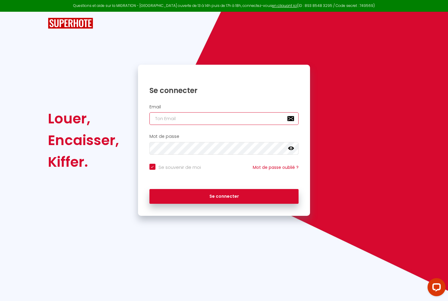
type input "[EMAIL_ADDRESS][DOMAIN_NAME]"
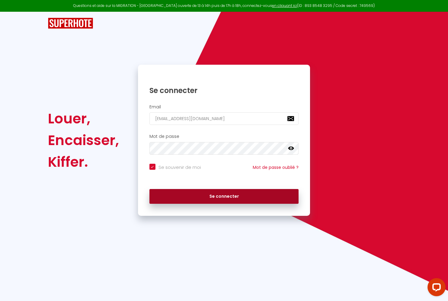
click at [208, 197] on button "Se connecter" at bounding box center [223, 196] width 149 height 15
checkbox input "true"
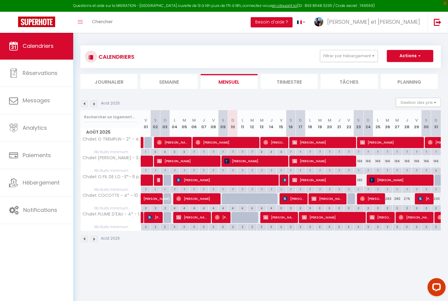
click at [224, 218] on span "[PERSON_NAME]" at bounding box center [221, 217] width 13 height 11
select select "OK"
select select "0"
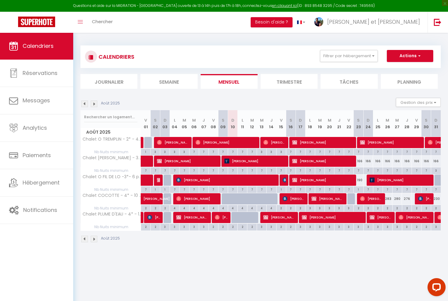
select select "1"
select select
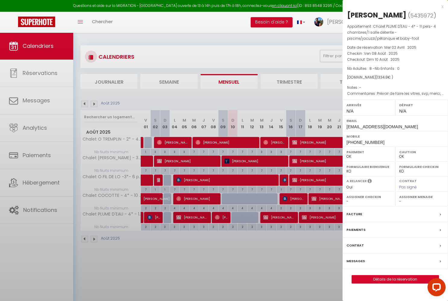
select select "38337"
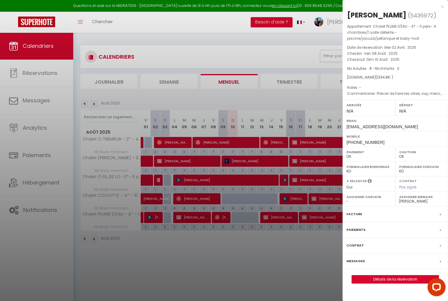
click at [377, 268] on link "Détails de la réservation" at bounding box center [395, 280] width 87 height 8
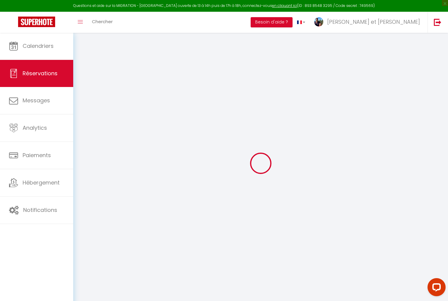
type input "Joshua"
type input "Betzholz"
type input "k8s3ej3kkorchekpbnjrnq0lp958@reply.superhote.com"
type input "+491624718251"
select select "DE"
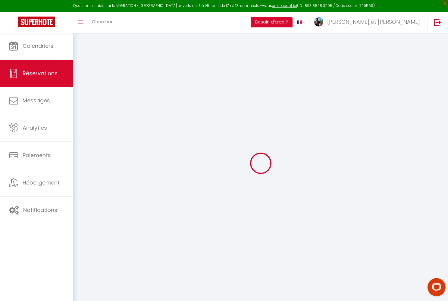
type input "46.15"
select select "47006"
select select "1"
select select
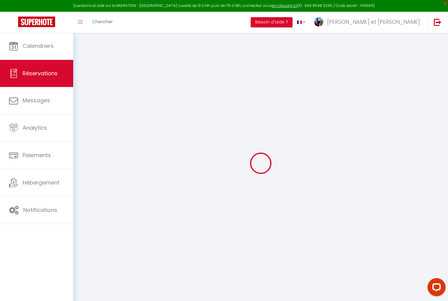
type input "8"
select select "12"
select select
type input "1102"
checkbox input "false"
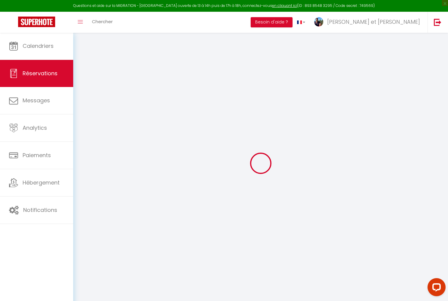
type input "0"
select select "1"
type input "0"
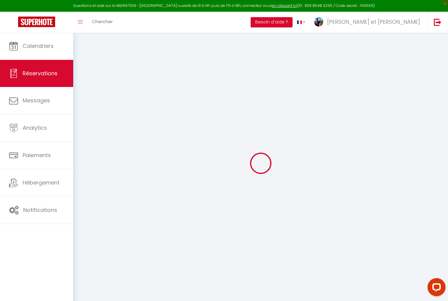
select select
select select "15"
checkbox input "false"
select select
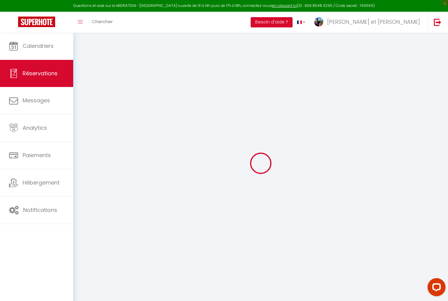
select select
checkbox input "false"
select select
checkbox input "false"
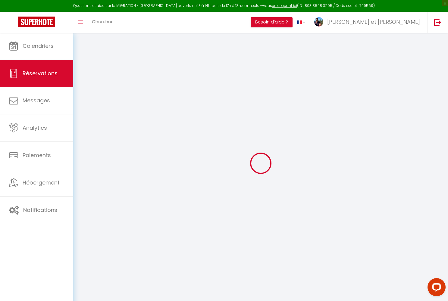
type svp0 "Prévoir de faire les vitres, svp, merci, à cause des mouches Fermer tous les vo…"
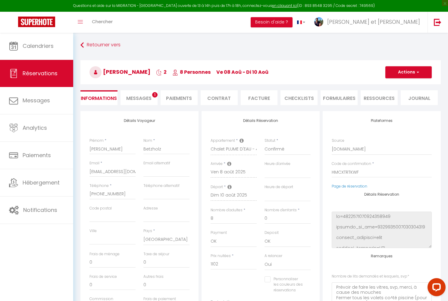
select select
checkbox input "false"
type input "180"
type input "52.8"
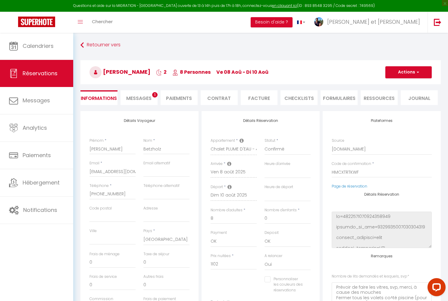
select select
checkbox input "false"
select select
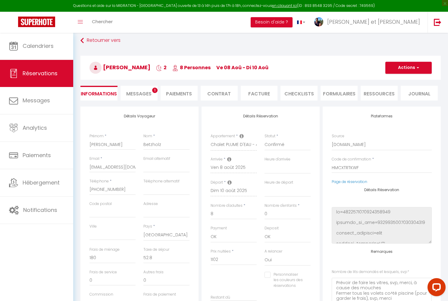
scroll to position [11, 0]
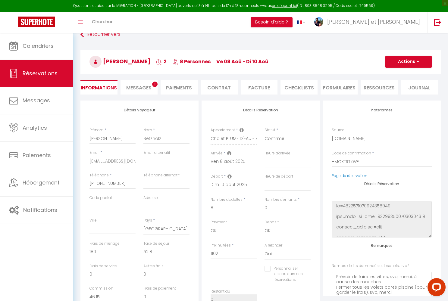
click at [142, 89] on span "Messages" at bounding box center [138, 87] width 25 height 7
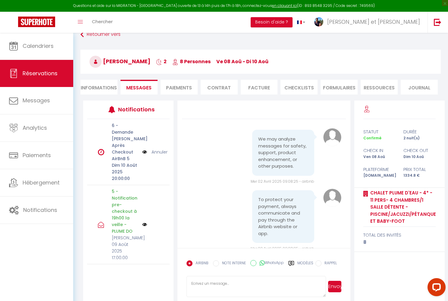
click at [162, 151] on link "Annuler" at bounding box center [159, 152] width 16 height 7
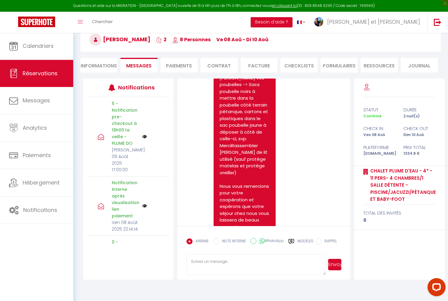
scroll to position [33, 0]
